Goal: Navigation & Orientation: Find specific page/section

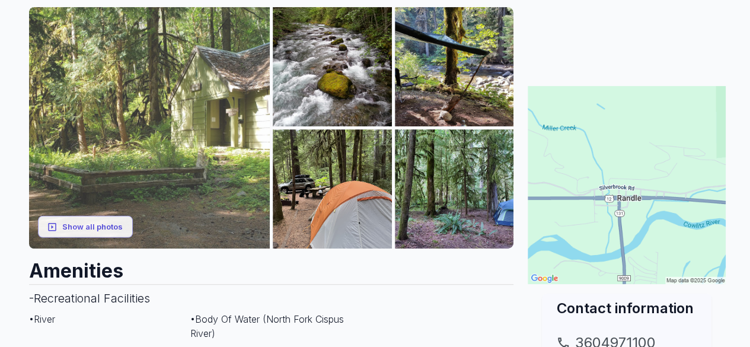
scroll to position [177, 0]
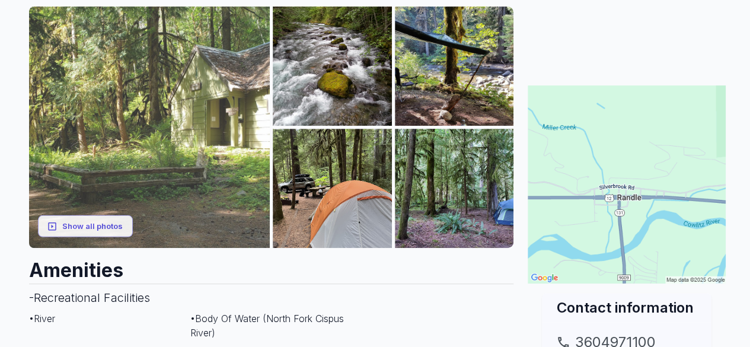
click at [83, 136] on img at bounding box center [149, 127] width 241 height 241
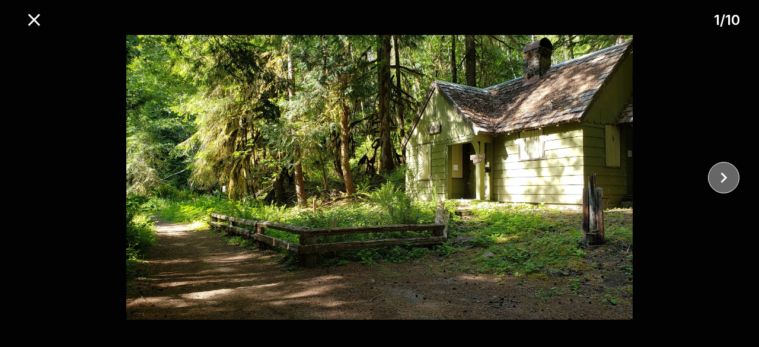
click at [723, 179] on icon "close" at bounding box center [724, 177] width 7 height 11
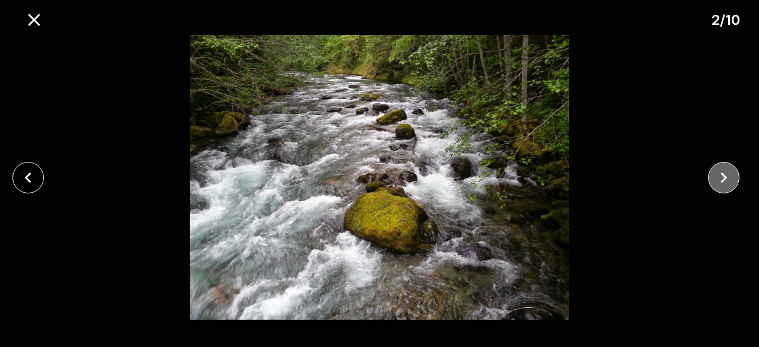
click at [721, 178] on icon "close" at bounding box center [723, 177] width 21 height 21
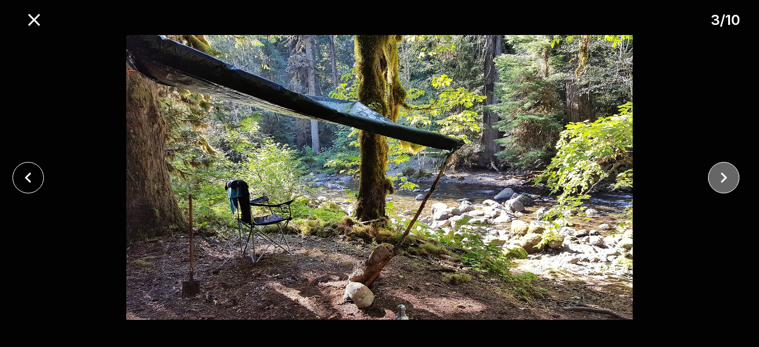
click at [721, 178] on icon "close" at bounding box center [723, 177] width 21 height 21
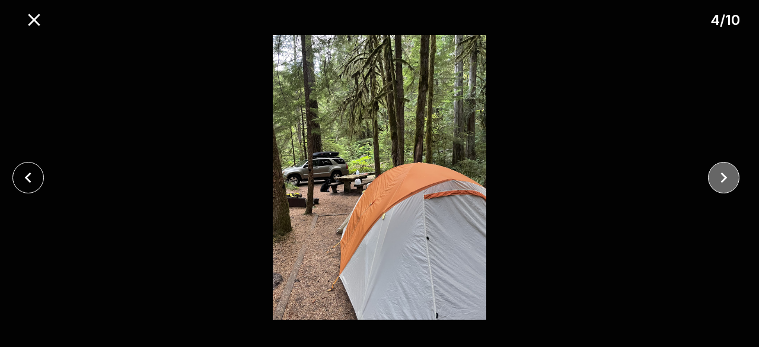
click at [721, 178] on icon "close" at bounding box center [723, 177] width 21 height 21
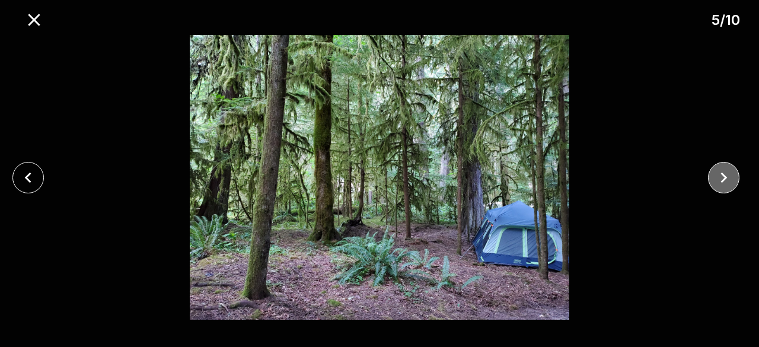
click at [721, 178] on icon "close" at bounding box center [723, 177] width 21 height 21
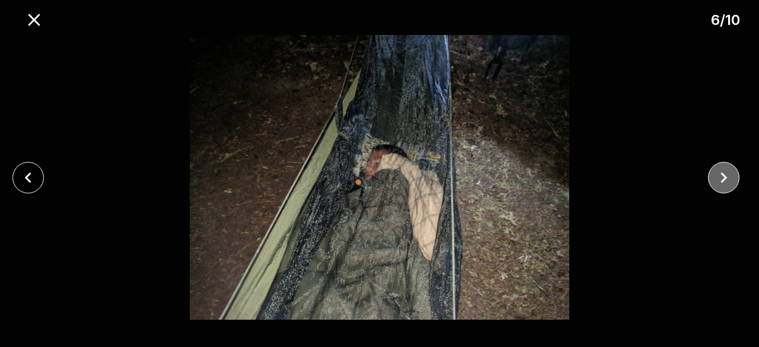
click at [721, 177] on icon "close" at bounding box center [723, 177] width 21 height 21
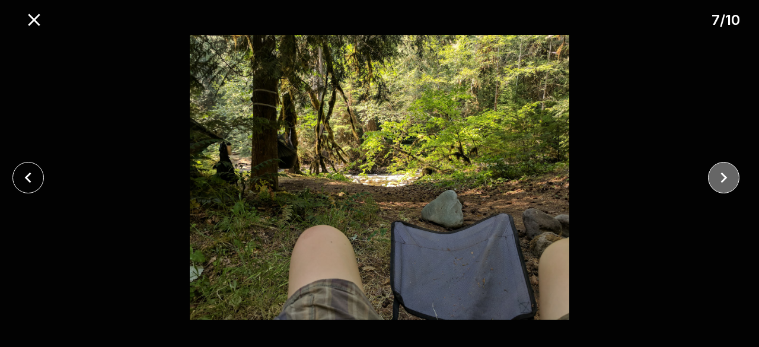
click at [720, 175] on icon "close" at bounding box center [723, 177] width 21 height 21
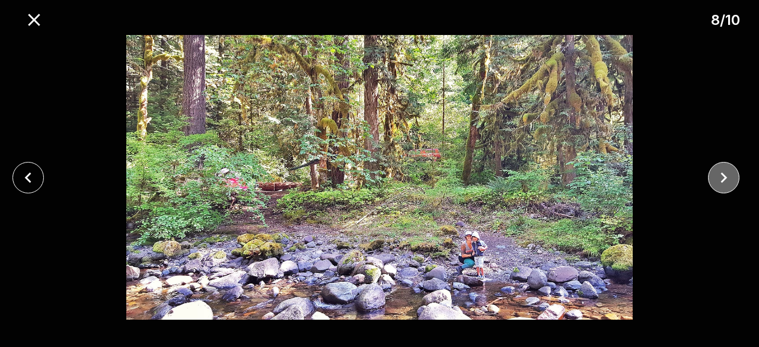
click at [720, 175] on icon "close" at bounding box center [723, 177] width 21 height 21
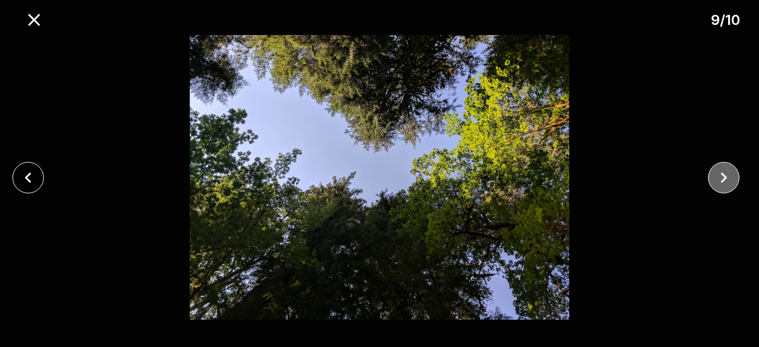
click at [719, 175] on icon "close" at bounding box center [723, 177] width 21 height 21
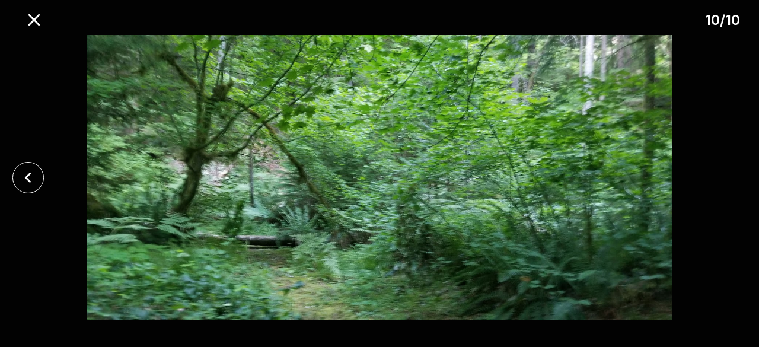
click at [731, 68] on div at bounding box center [379, 177] width 759 height 285
click at [34, 14] on icon "close" at bounding box center [34, 19] width 21 height 21
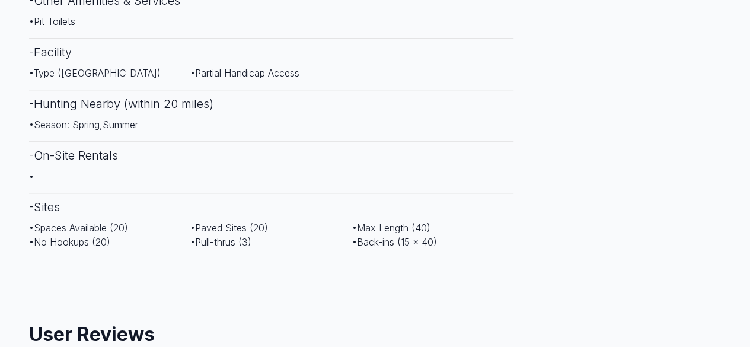
scroll to position [592, 0]
